Goal: Task Accomplishment & Management: Complete application form

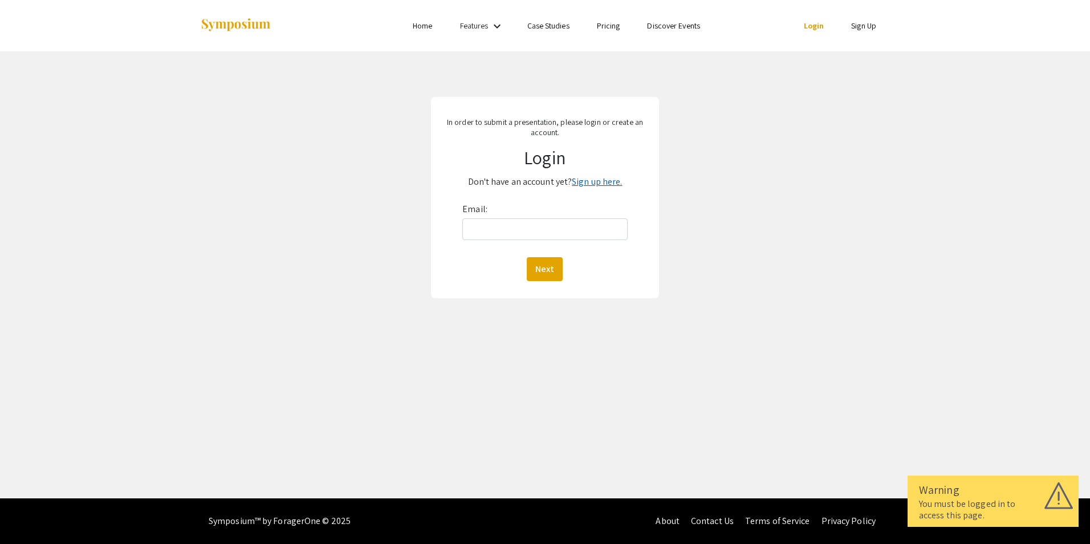
click at [601, 179] on link "Sign up here." at bounding box center [597, 182] width 50 height 12
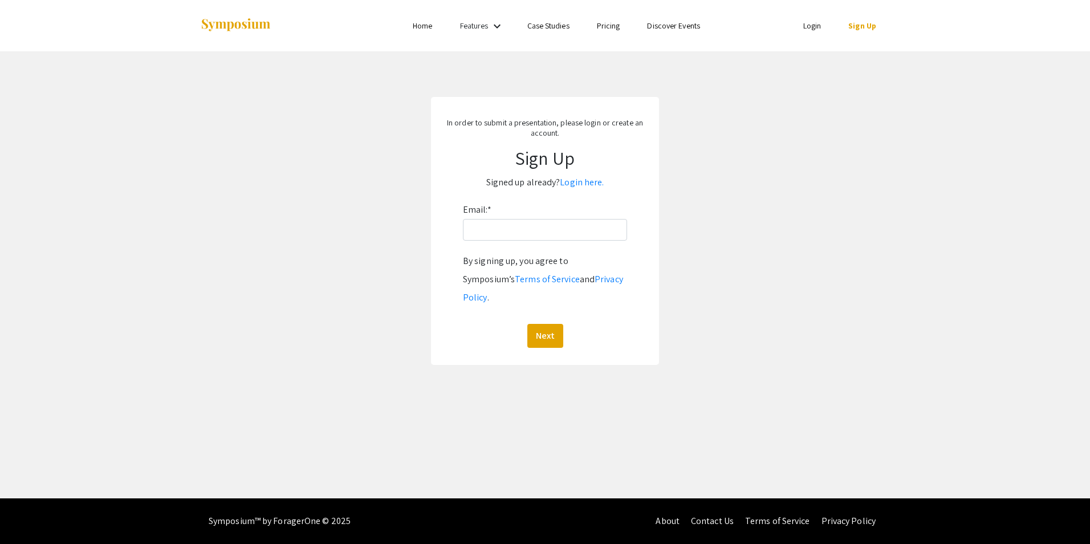
click at [820, 26] on link "Login" at bounding box center [812, 26] width 18 height 10
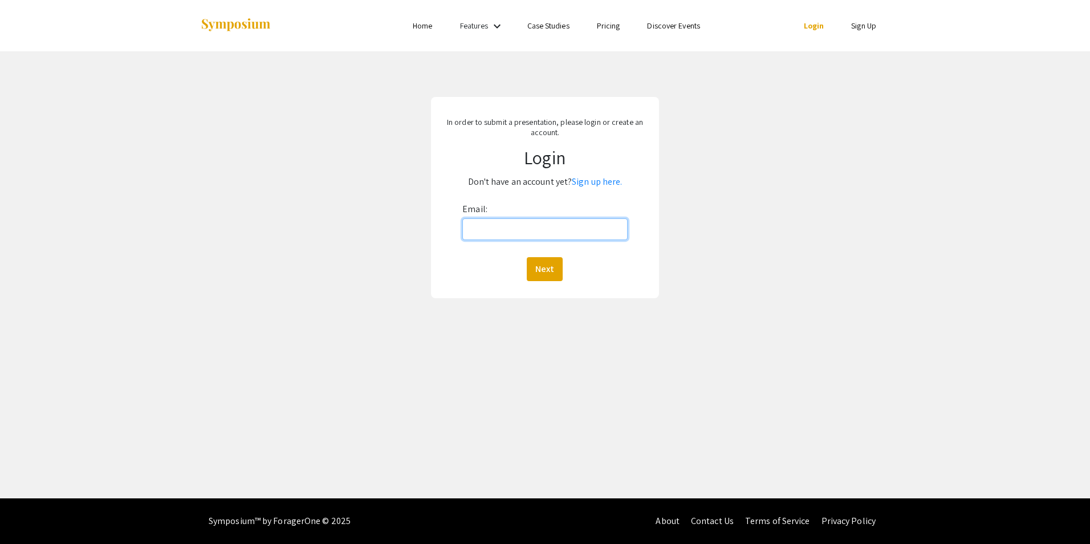
click at [518, 226] on input "Email:" at bounding box center [544, 229] width 165 height 22
type input "[EMAIL_ADDRESS][DOMAIN_NAME]"
click at [538, 265] on button "Next" at bounding box center [545, 269] width 36 height 24
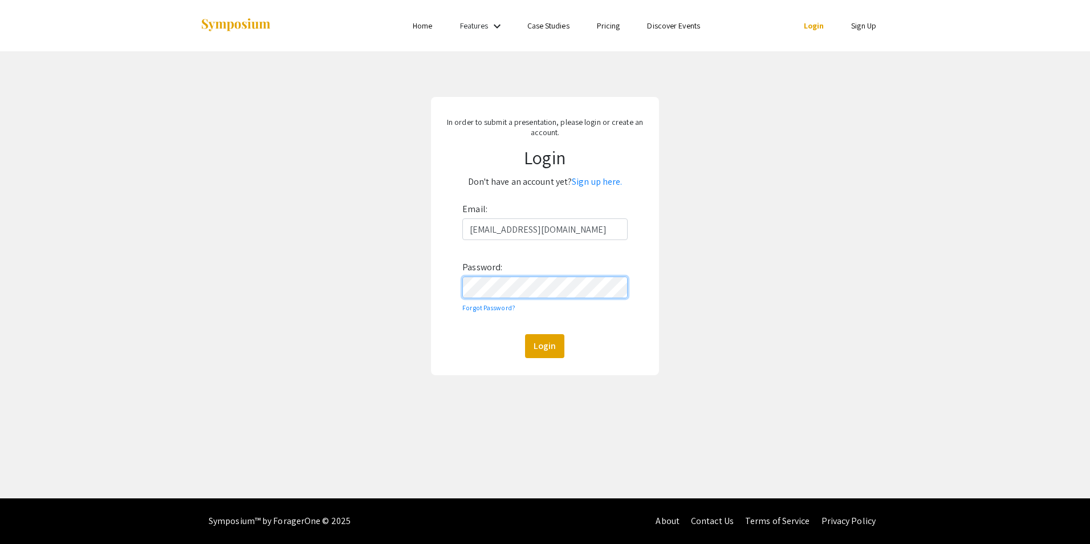
click at [525, 334] on button "Login" at bounding box center [544, 346] width 39 height 24
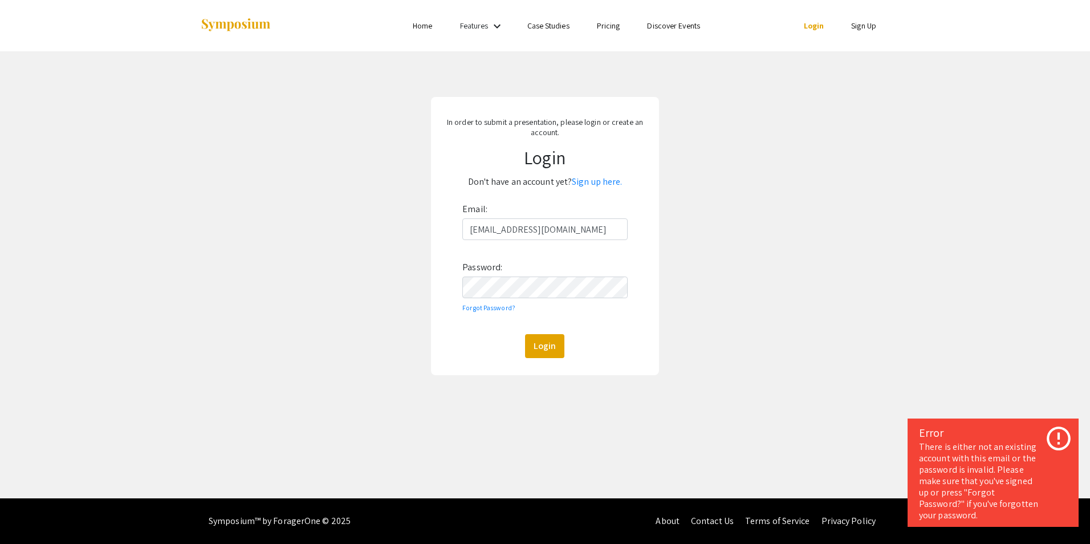
drag, startPoint x: 929, startPoint y: 266, endPoint x: 913, endPoint y: 263, distance: 16.8
click at [929, 266] on div "In order to submit a presentation, please login or create an account. Login Don…" at bounding box center [544, 235] width 1107 height 369
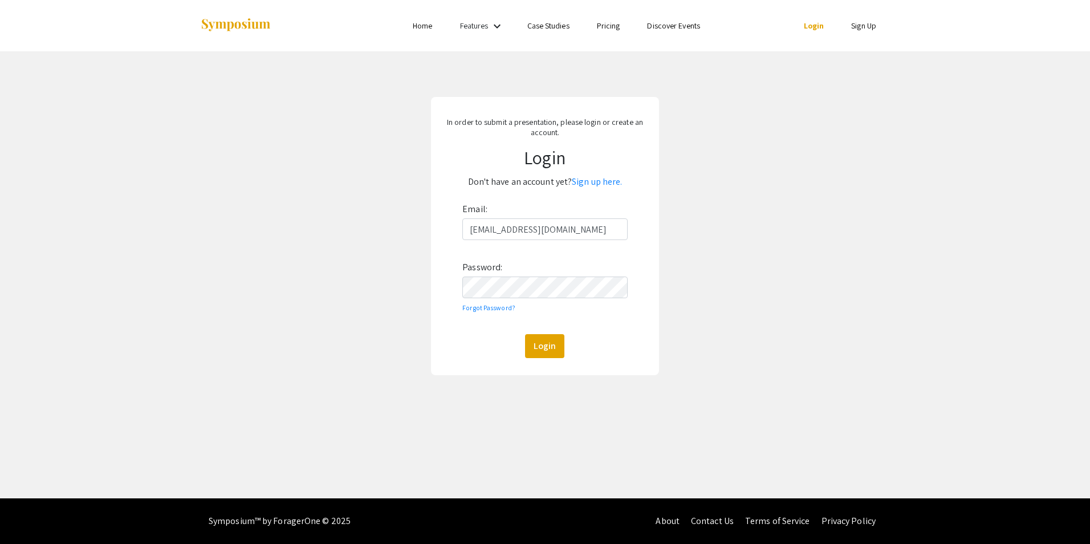
click at [493, 23] on mat-icon "keyboard_arrow_down" at bounding box center [497, 26] width 14 height 14
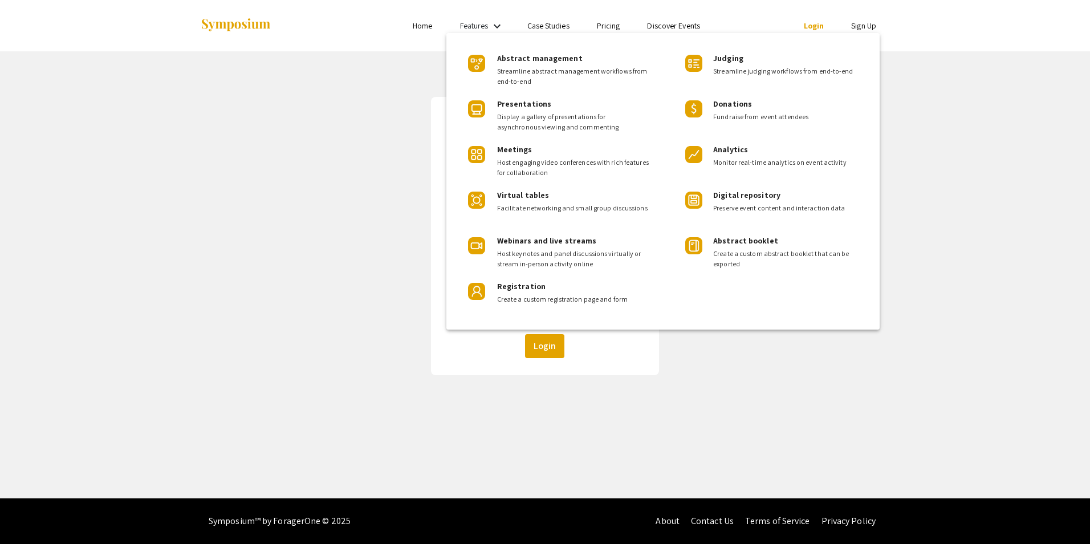
click at [249, 95] on div at bounding box center [545, 272] width 1090 height 544
